Goal: Information Seeking & Learning: Learn about a topic

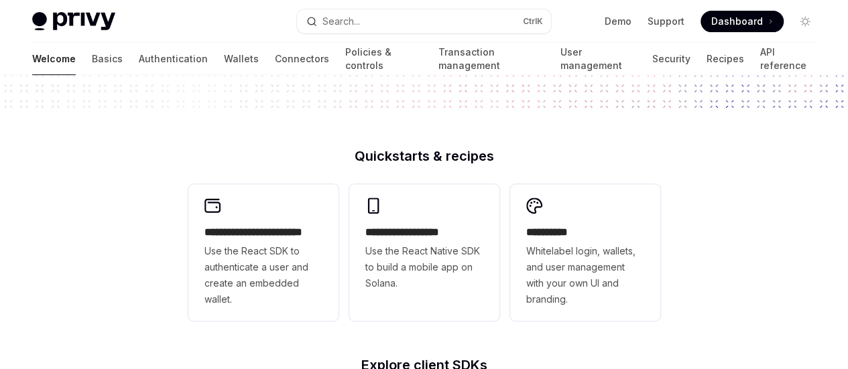
scroll to position [267, 0]
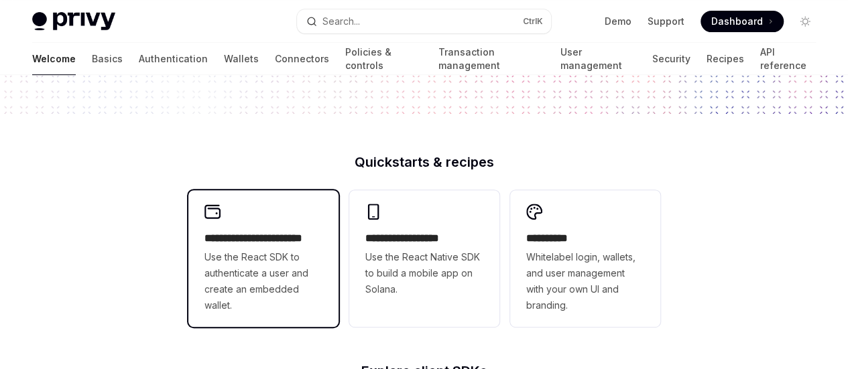
click at [264, 208] on div "**********" at bounding box center [263, 258] width 150 height 137
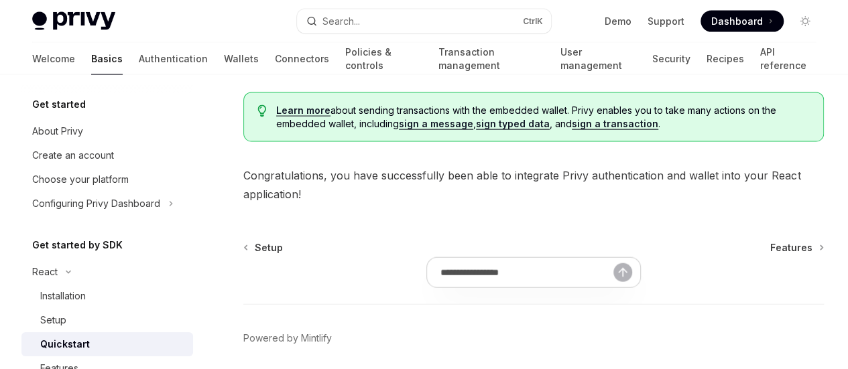
scroll to position [1424, 0]
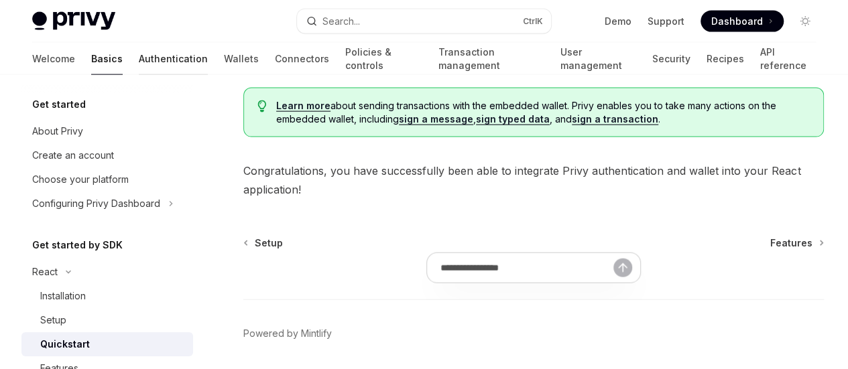
click at [139, 57] on link "Authentication" at bounding box center [173, 59] width 69 height 32
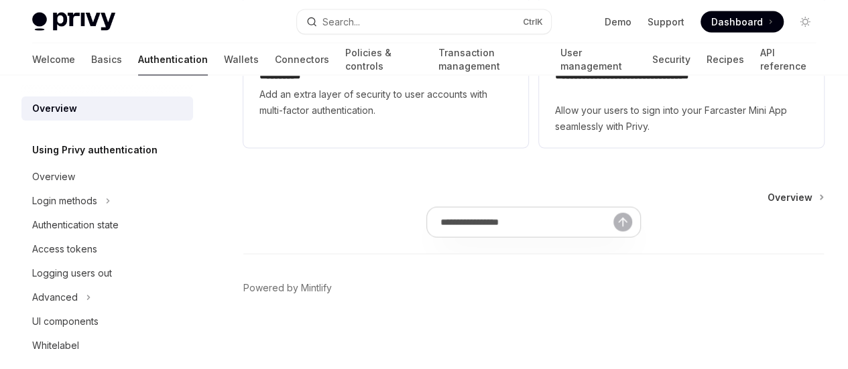
scroll to position [1301, 0]
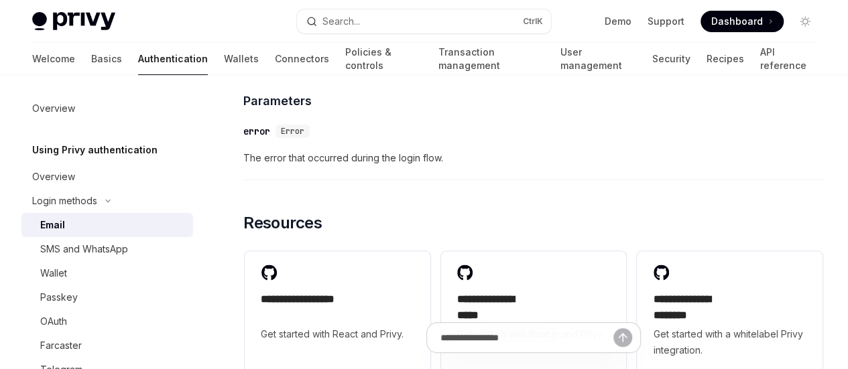
scroll to position [2660, 0]
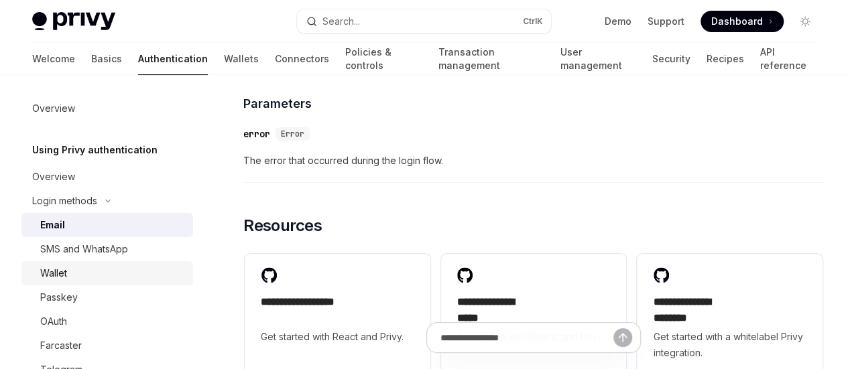
click at [67, 271] on div "Wallet" at bounding box center [112, 273] width 145 height 16
type textarea "*"
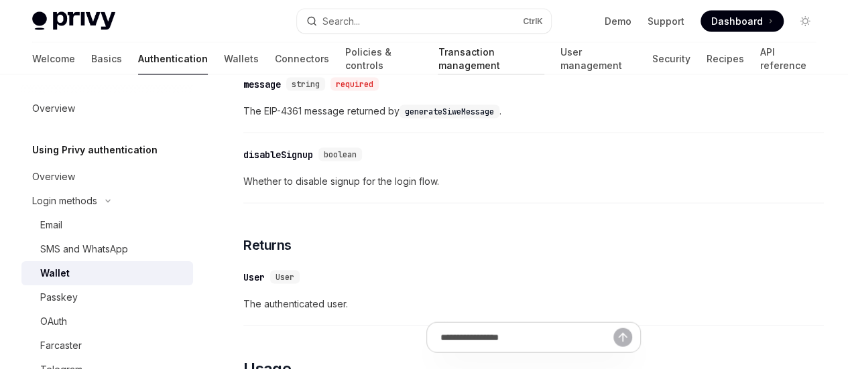
scroll to position [1303, 0]
